Goal: Contribute content

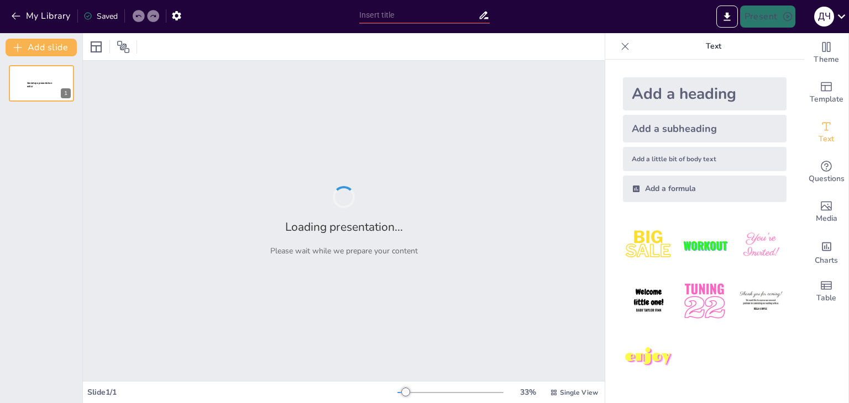
type input "Типи комунікації: Усна традиція як основа взаємодії"
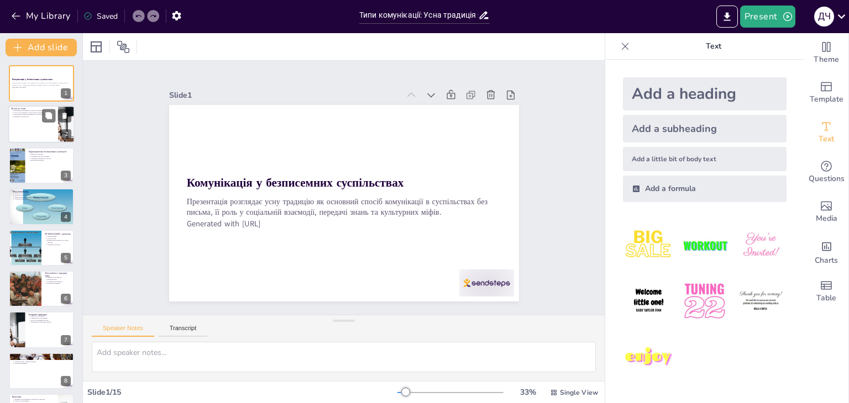
click at [56, 124] on div at bounding box center [41, 125] width 66 height 38
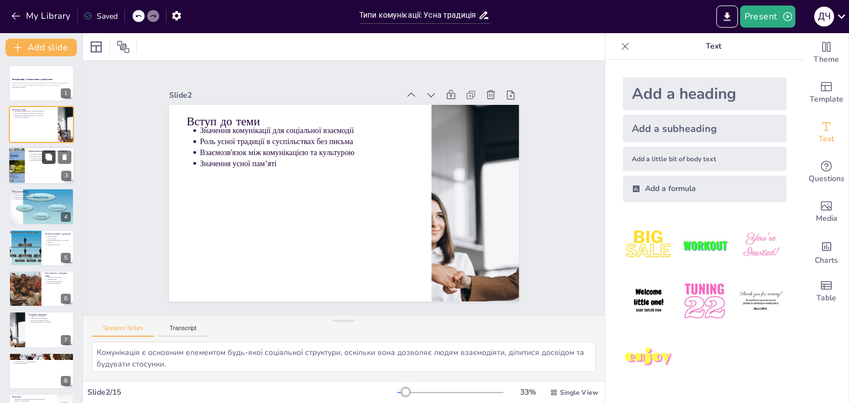
click at [52, 153] on icon at bounding box center [49, 157] width 8 height 8
type textarea "Відсутність письма не означає відсутність знань; такі суспільства мають свої вл…"
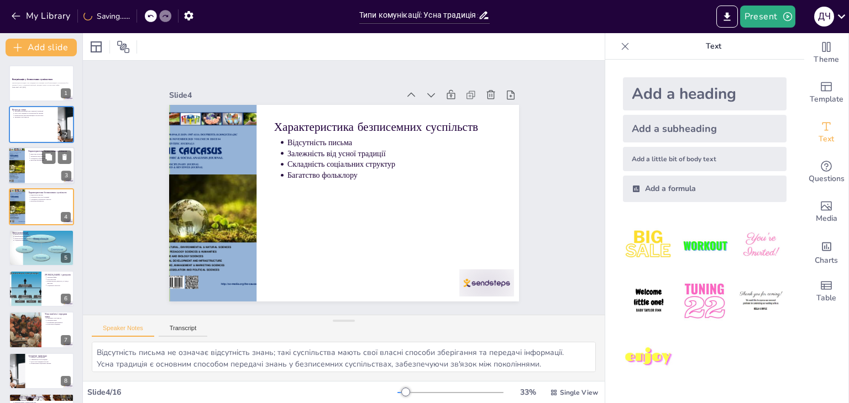
click at [50, 175] on div at bounding box center [41, 166] width 66 height 38
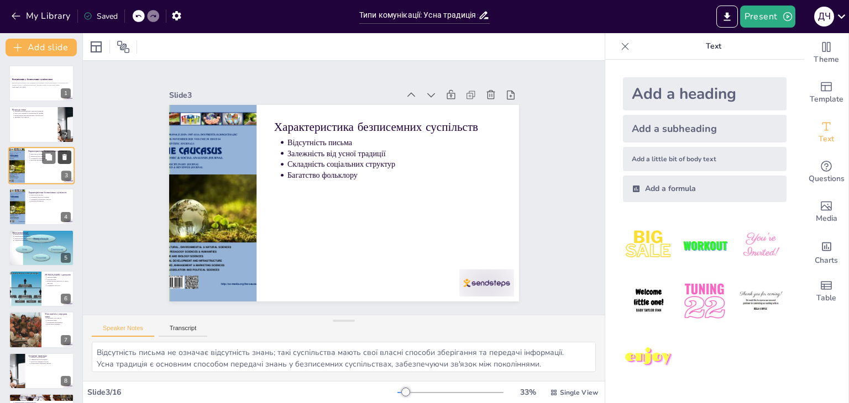
click at [65, 156] on icon at bounding box center [64, 157] width 4 height 6
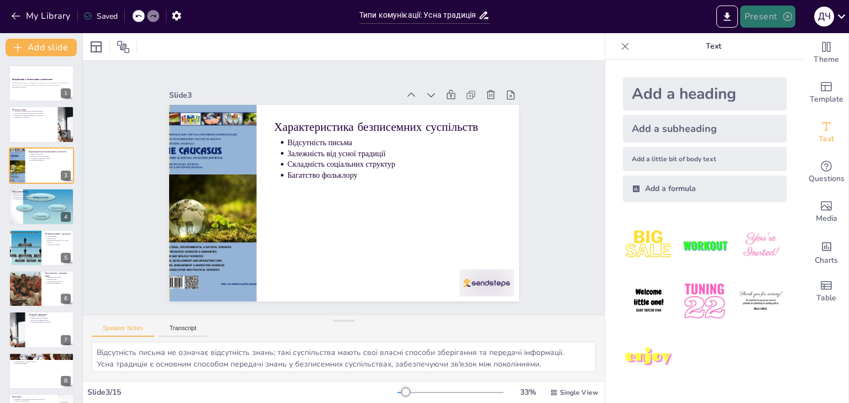
click at [772, 18] on button "Present" at bounding box center [767, 17] width 55 height 22
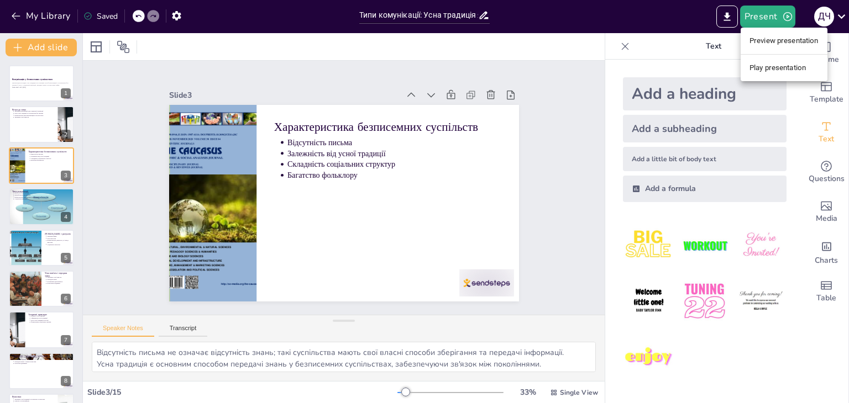
click at [773, 35] on li "Preview presentation" at bounding box center [783, 41] width 87 height 18
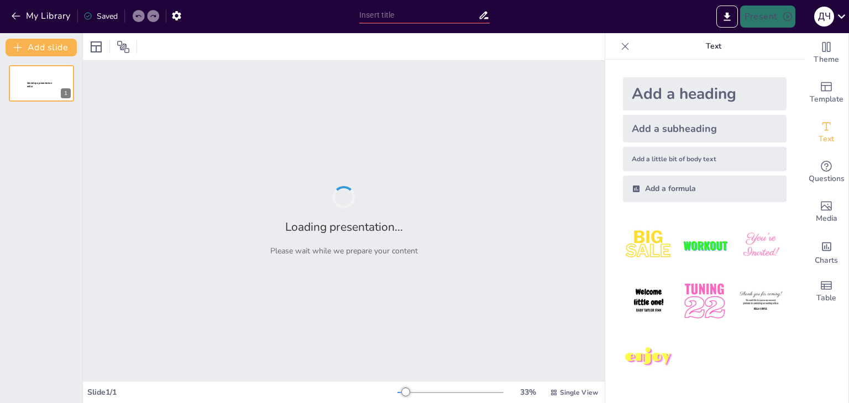
type input "Типи комунікації: Усна традиція як основа взаємодії"
